Goal: Task Accomplishment & Management: Use online tool/utility

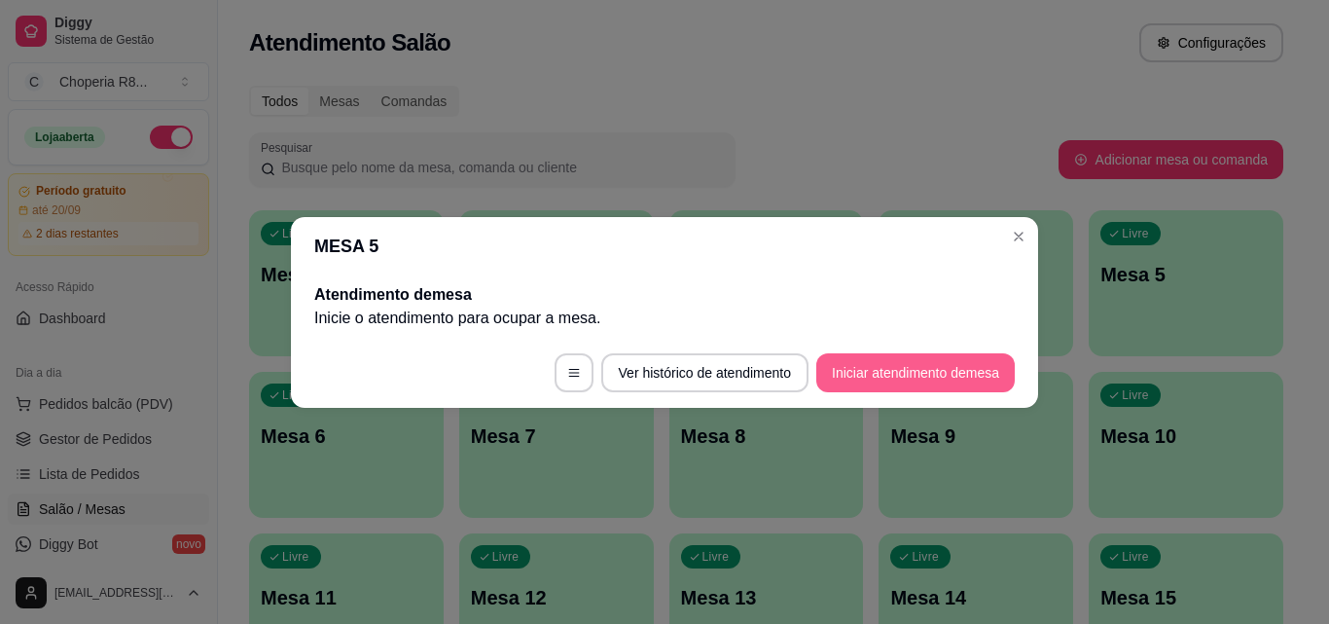
click at [916, 379] on button "Iniciar atendimento de mesa" at bounding box center [915, 372] width 198 height 39
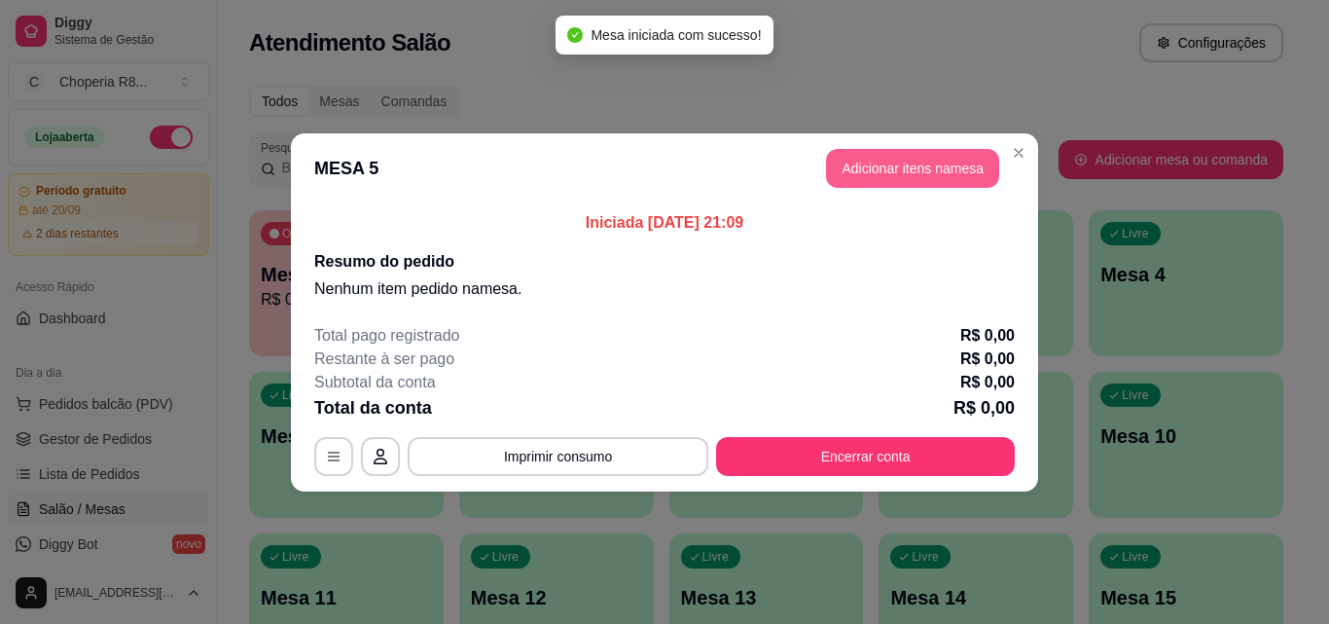
click at [956, 162] on button "Adicionar itens na mesa" at bounding box center [912, 168] width 173 height 39
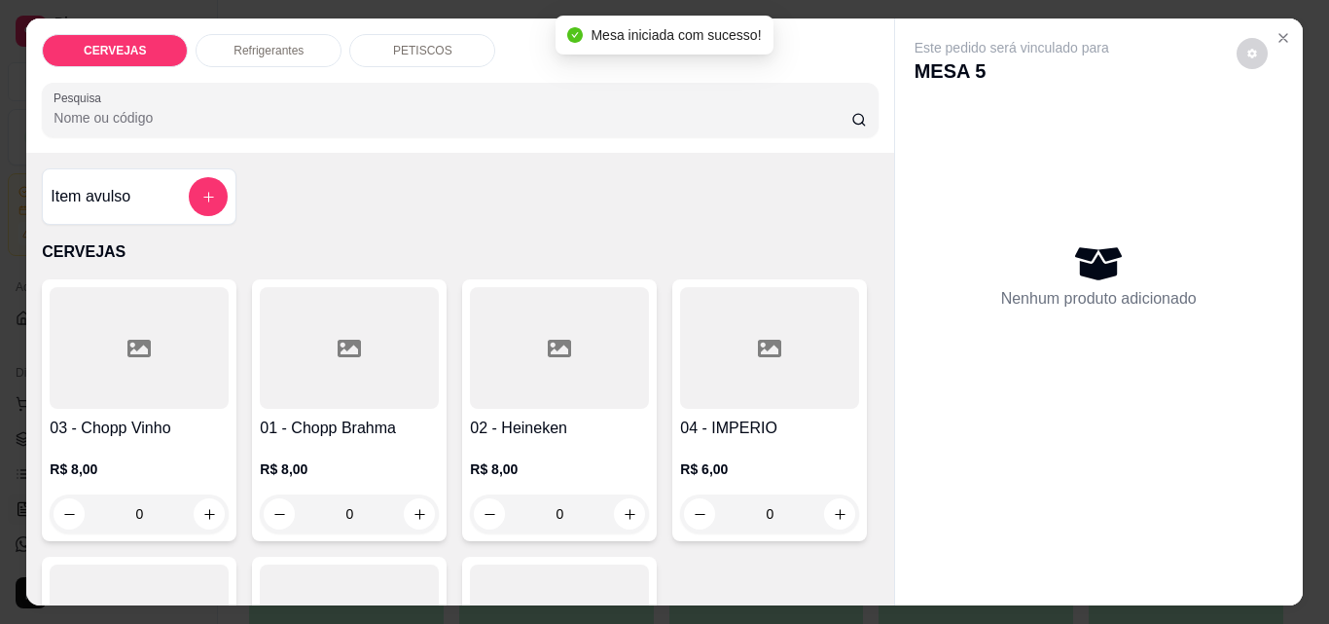
drag, startPoint x: 352, startPoint y: 504, endPoint x: 262, endPoint y: 496, distance: 90.8
click at [264, 496] on div "0" at bounding box center [349, 513] width 171 height 39
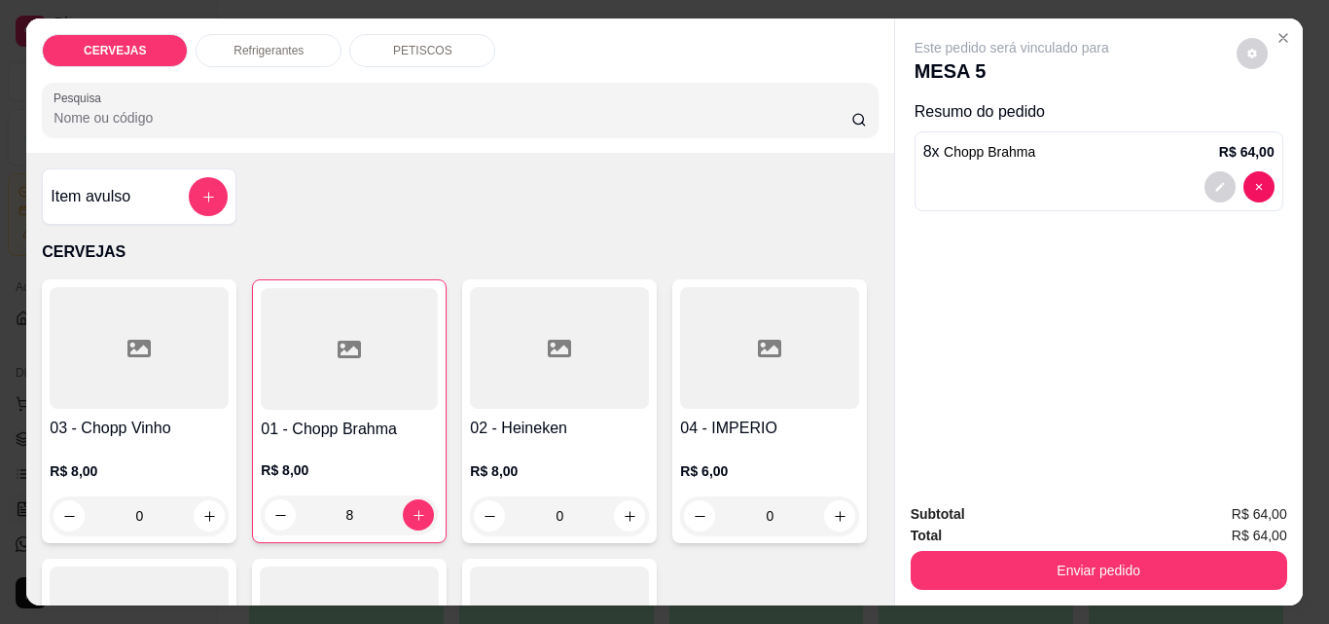
type input "8"
click at [254, 63] on div "CERVEJAS Refrigerantes PETISCOS Pesquisa" at bounding box center [459, 85] width 867 height 134
click at [255, 54] on div "Refrigerantes" at bounding box center [269, 50] width 146 height 33
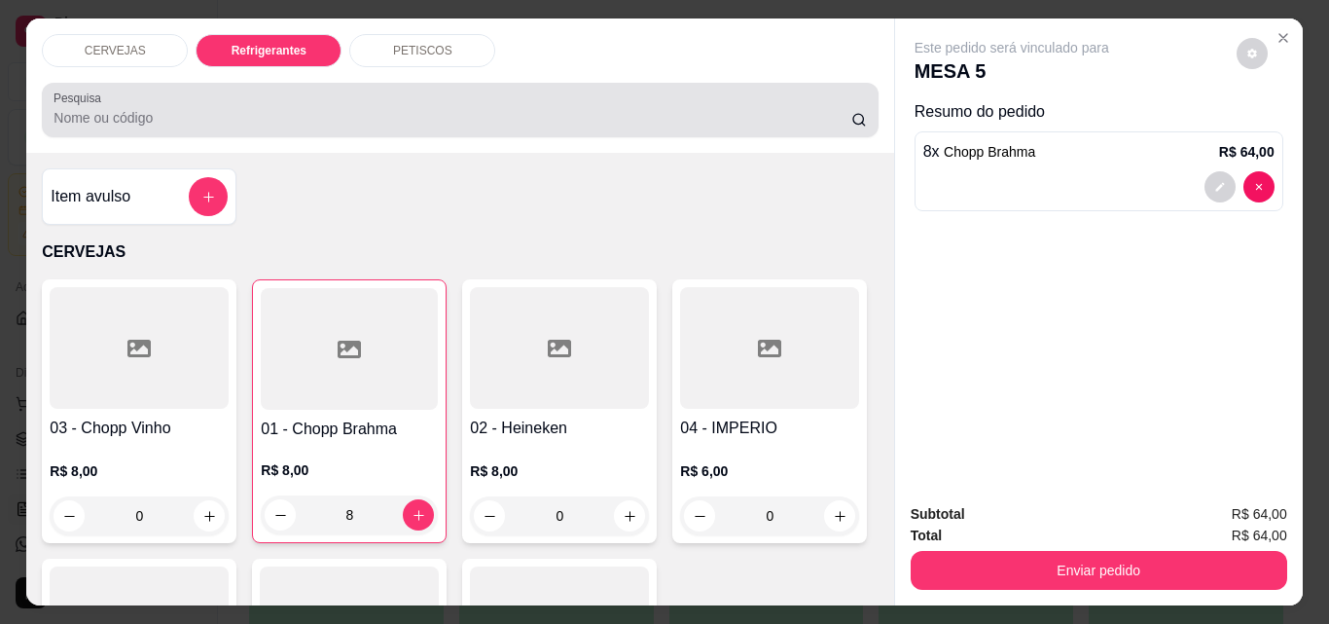
scroll to position [51, 0]
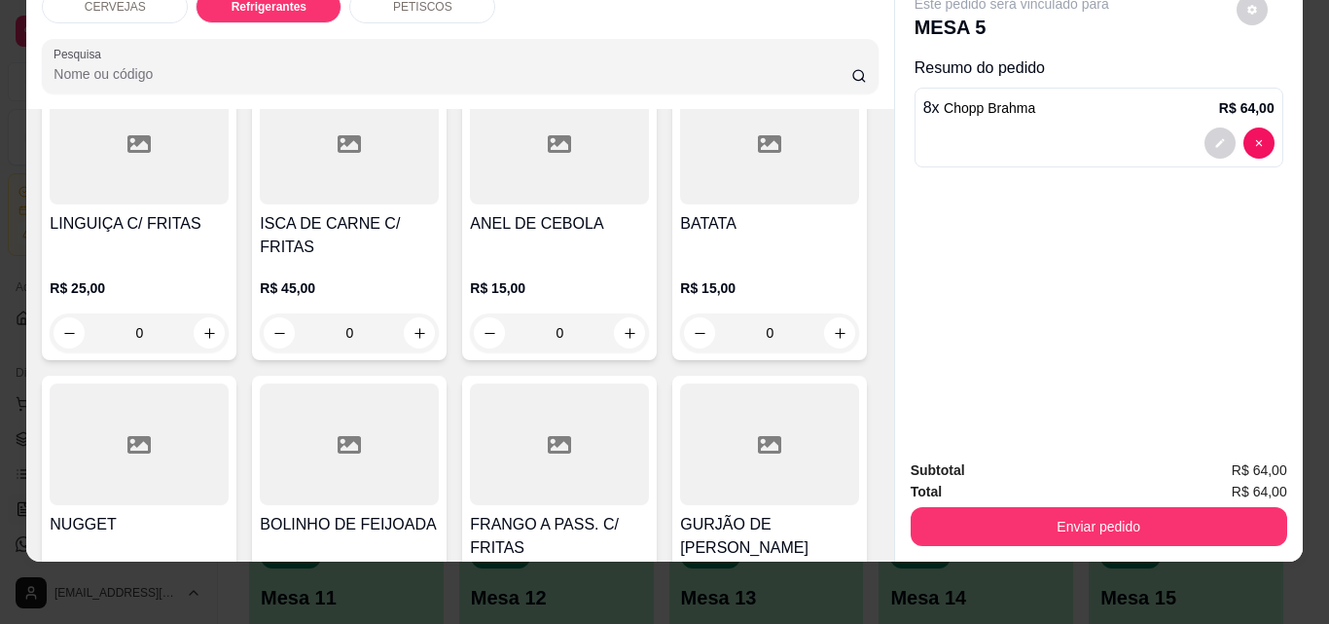
type input "1"
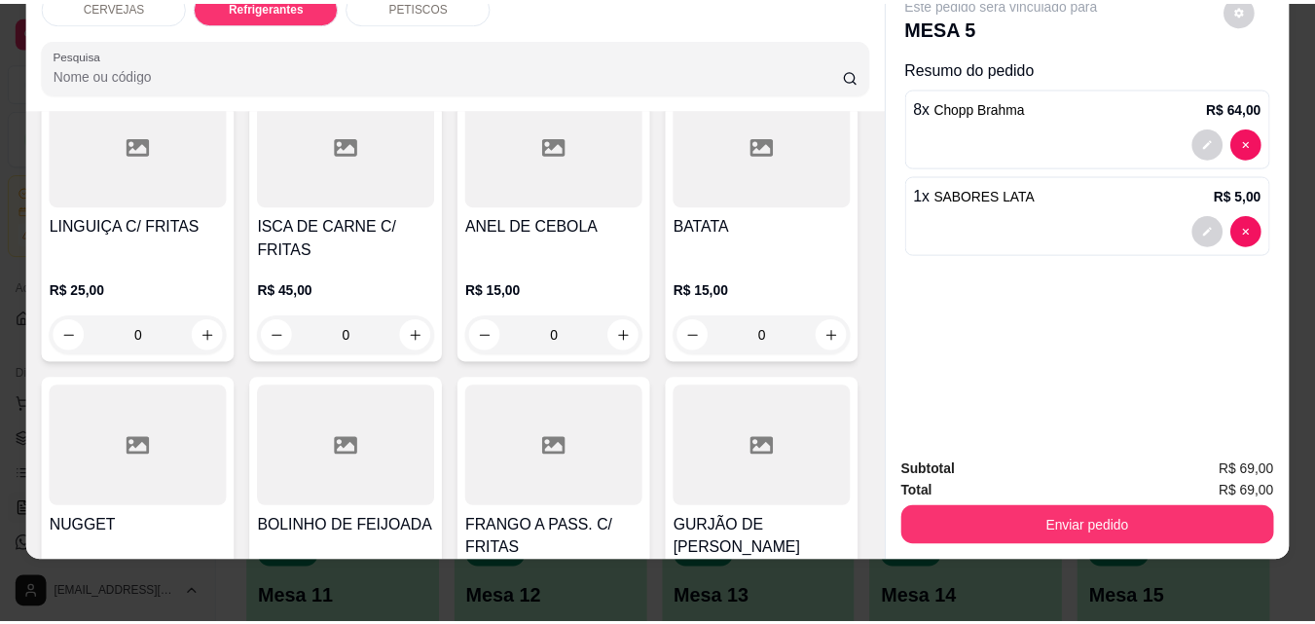
scroll to position [1351, 0]
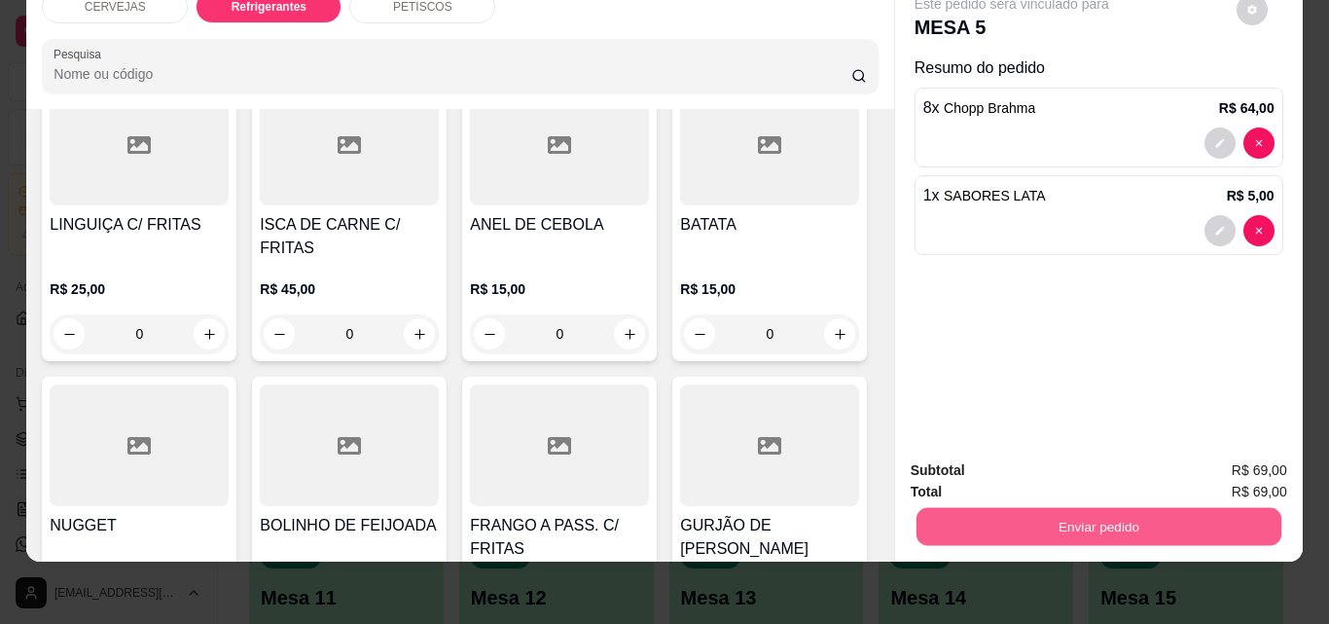
click at [1100, 520] on button "Enviar pedido" at bounding box center [1098, 526] width 365 height 38
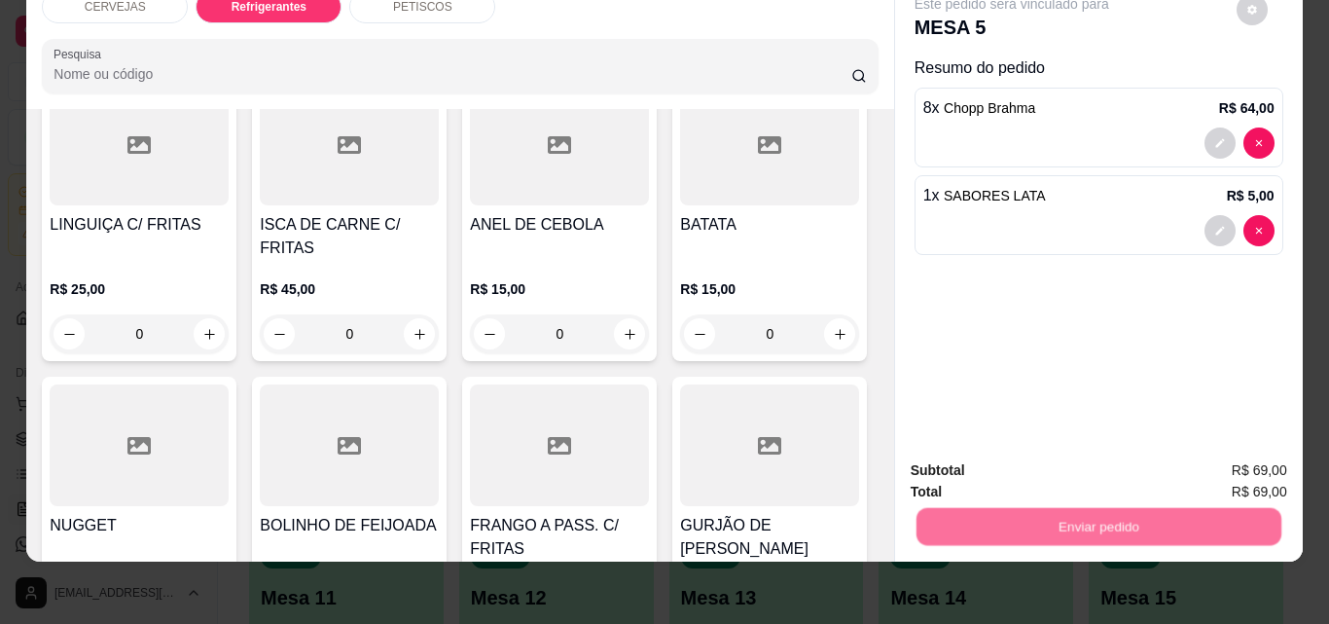
click at [969, 460] on button "Não registrar e enviar pedido" at bounding box center [1034, 464] width 202 height 37
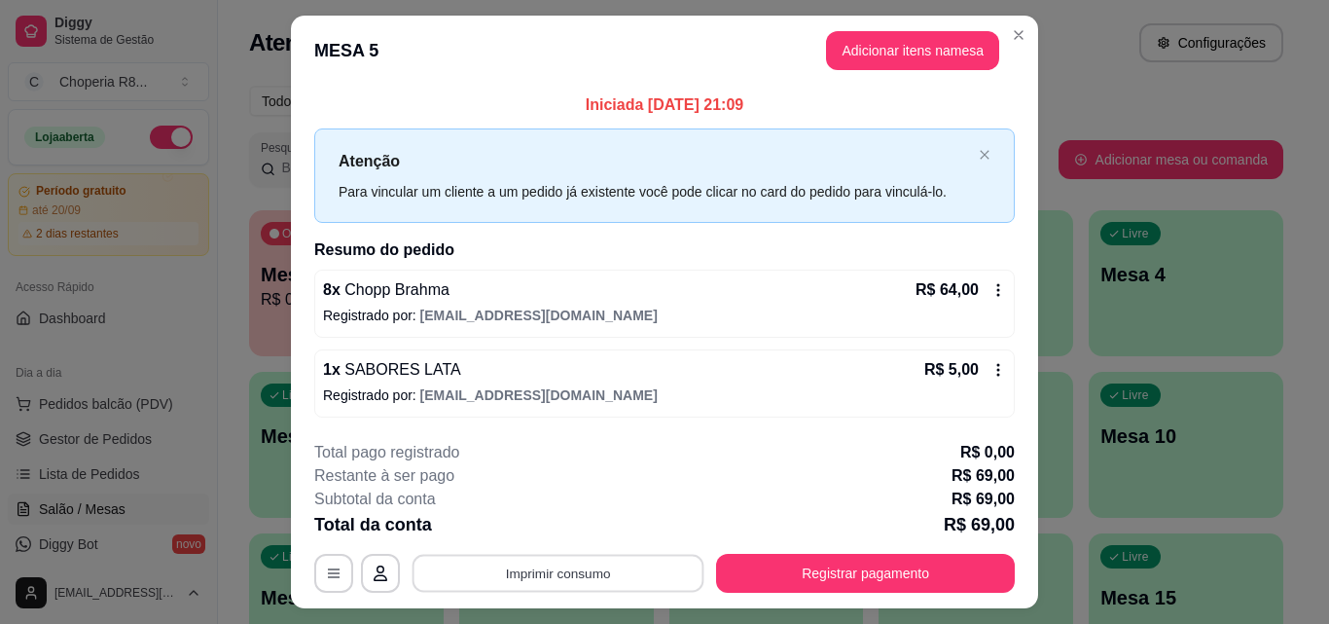
click at [627, 584] on button "Imprimir consumo" at bounding box center [559, 574] width 292 height 38
click at [581, 520] on button "IMPRESSORA" at bounding box center [557, 528] width 141 height 31
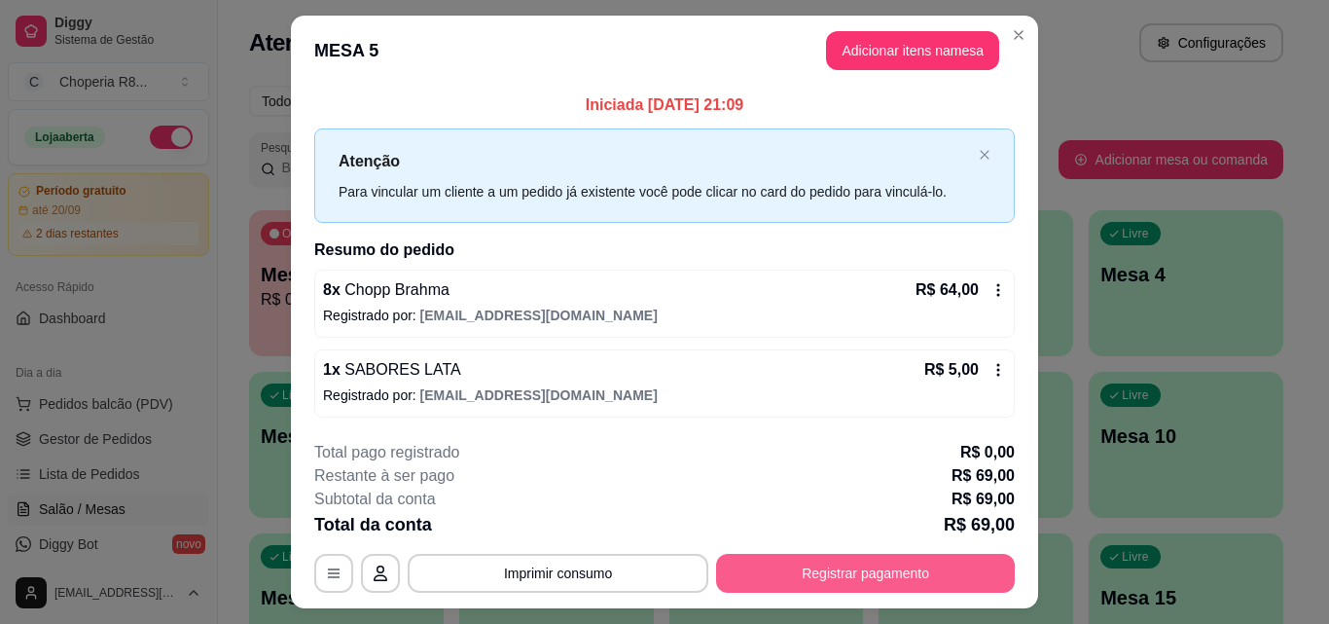
click at [850, 557] on button "Registrar pagamento" at bounding box center [865, 573] width 299 height 39
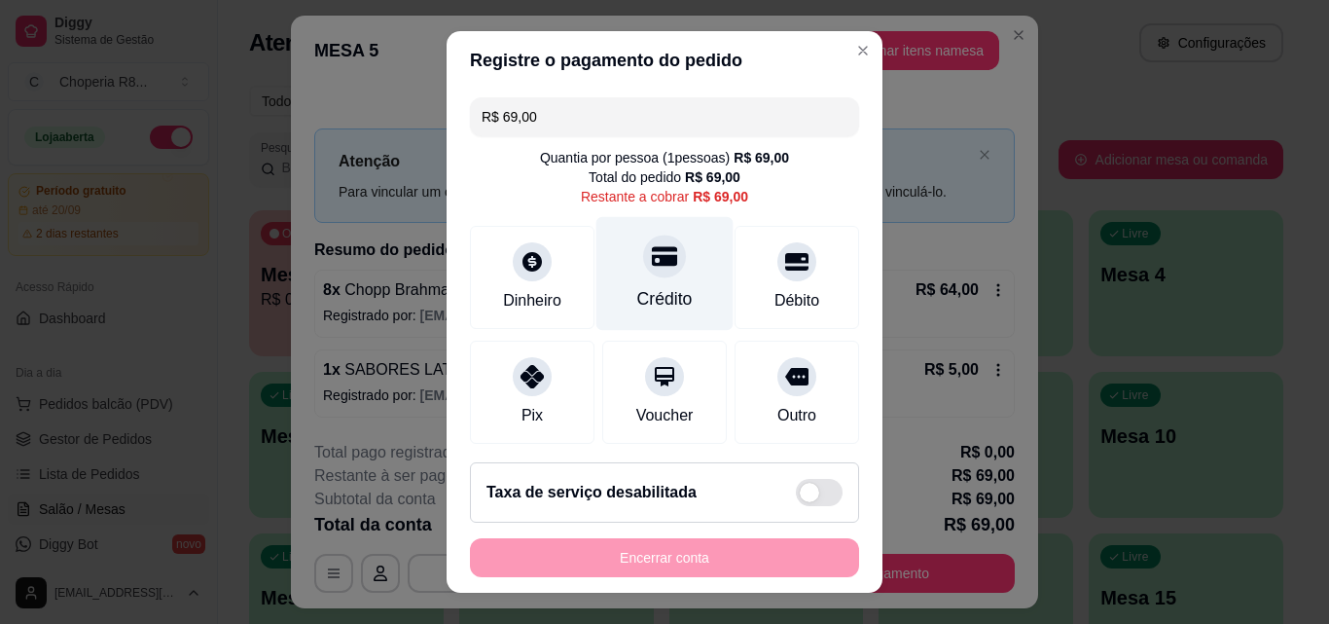
click at [652, 284] on div "Crédito" at bounding box center [664, 274] width 137 height 114
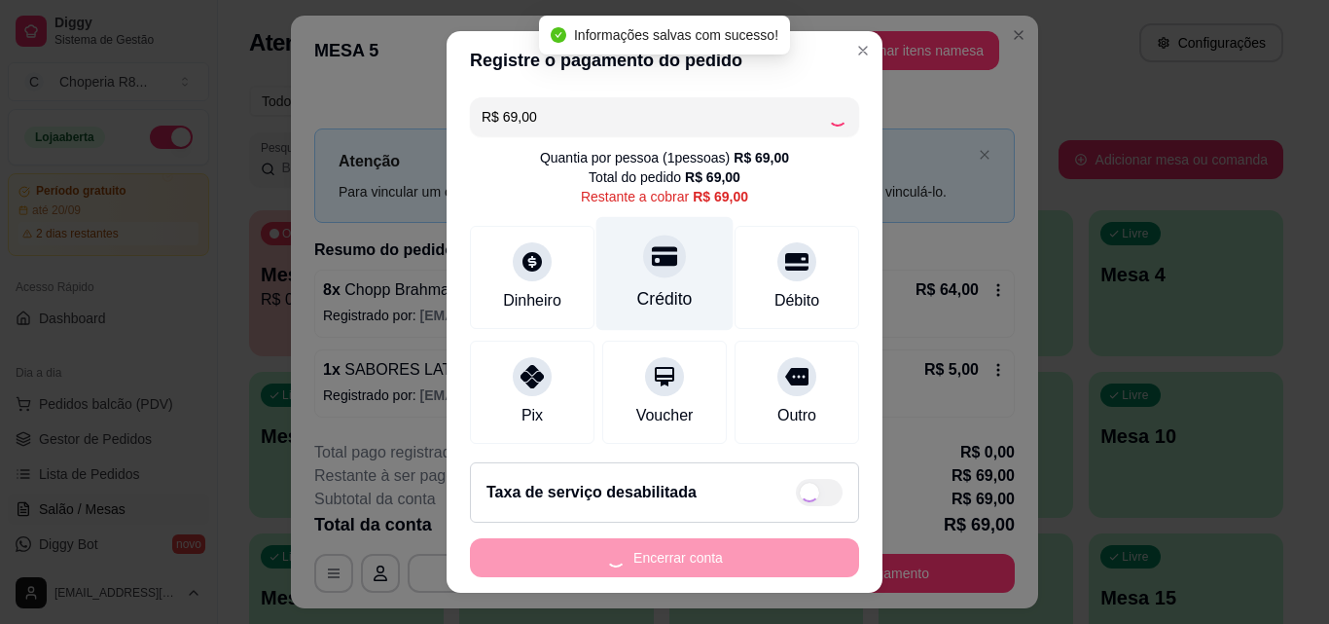
type input "R$ 0,00"
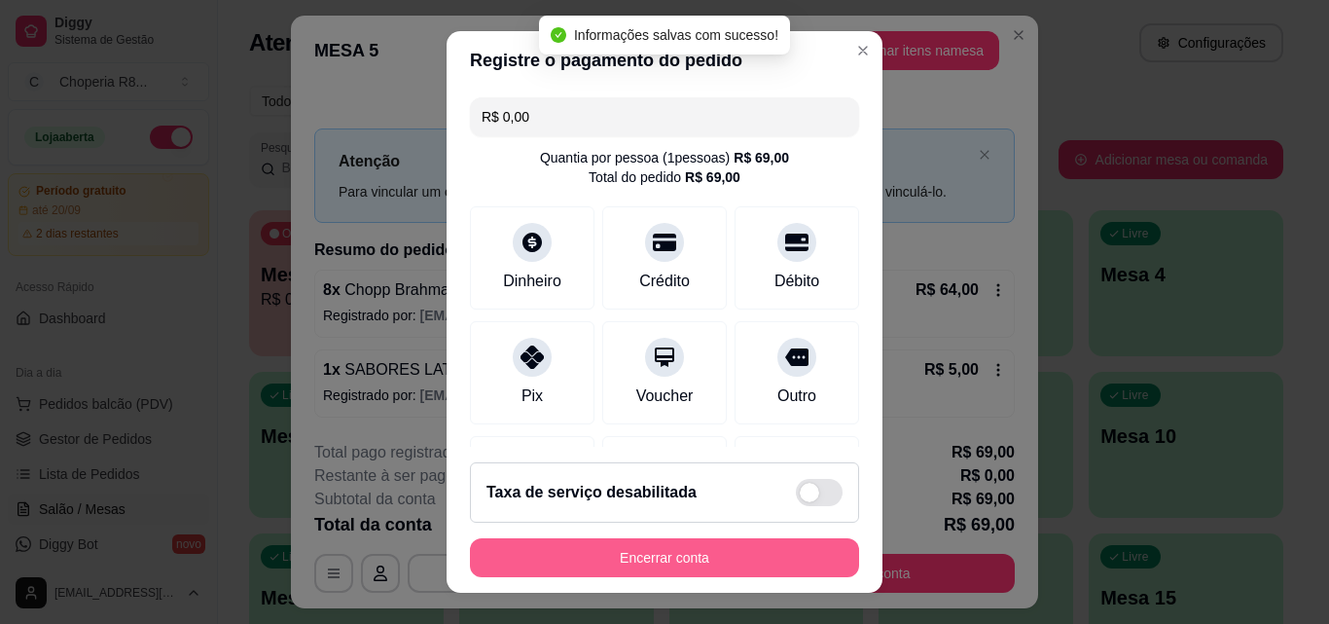
click at [631, 554] on button "Encerrar conta" at bounding box center [664, 557] width 389 height 39
